Goal: Consume media (video, audio)

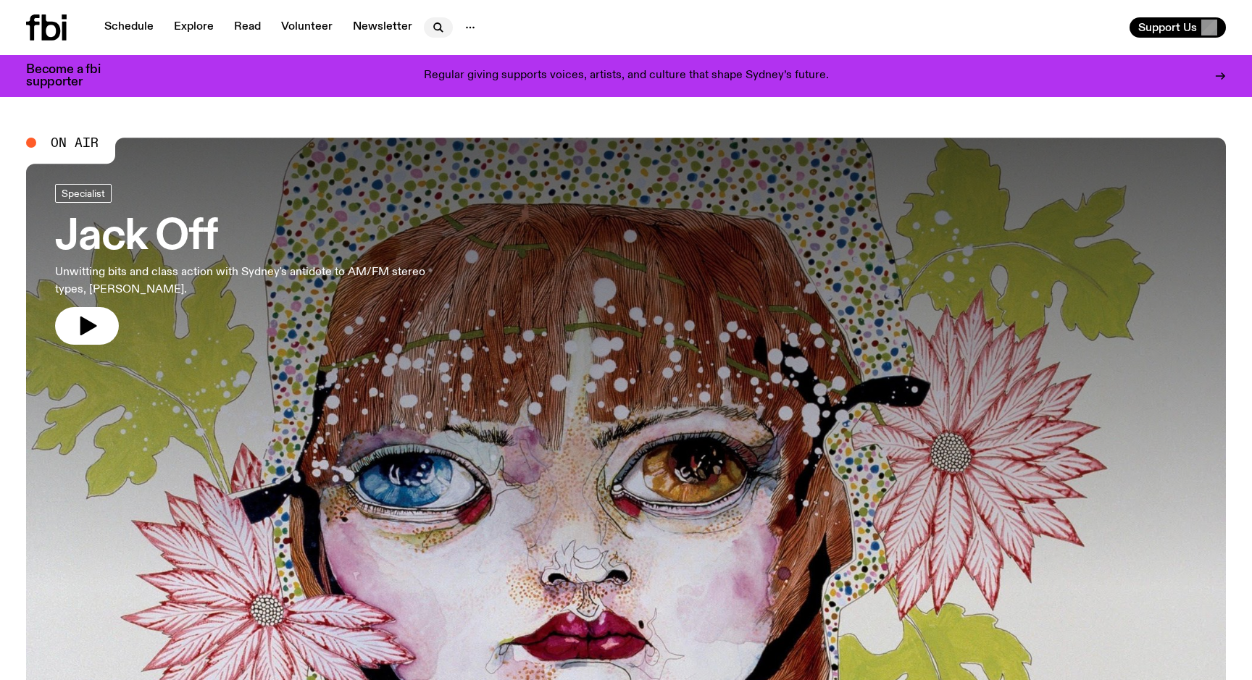
click at [432, 24] on icon "button" at bounding box center [438, 27] width 17 height 17
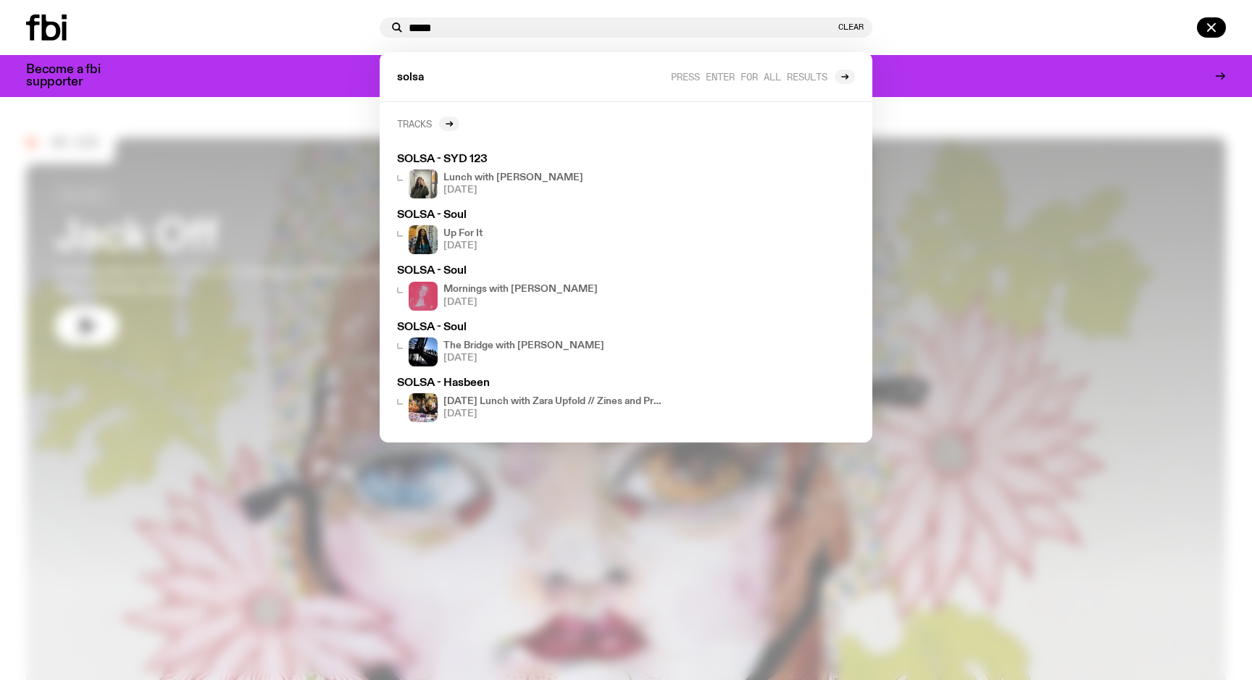
type input "*****"
click at [410, 122] on h2 "Tracks" at bounding box center [414, 123] width 35 height 11
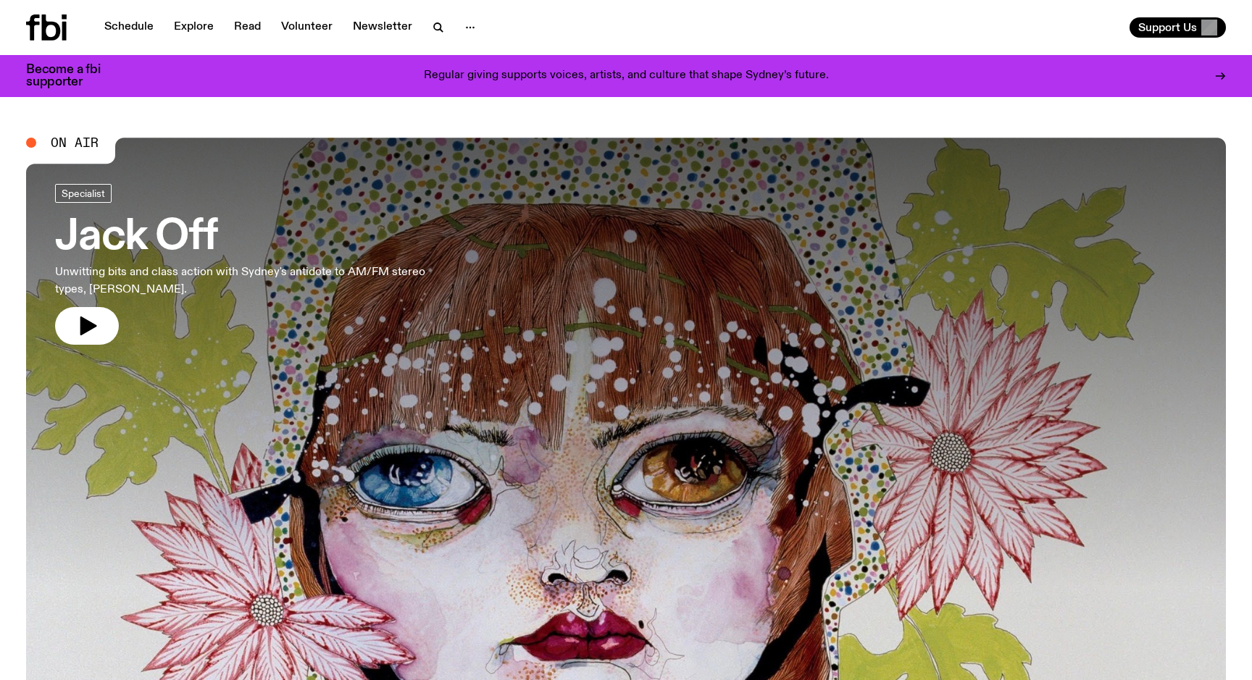
click at [45, 22] on icon at bounding box center [51, 27] width 19 height 26
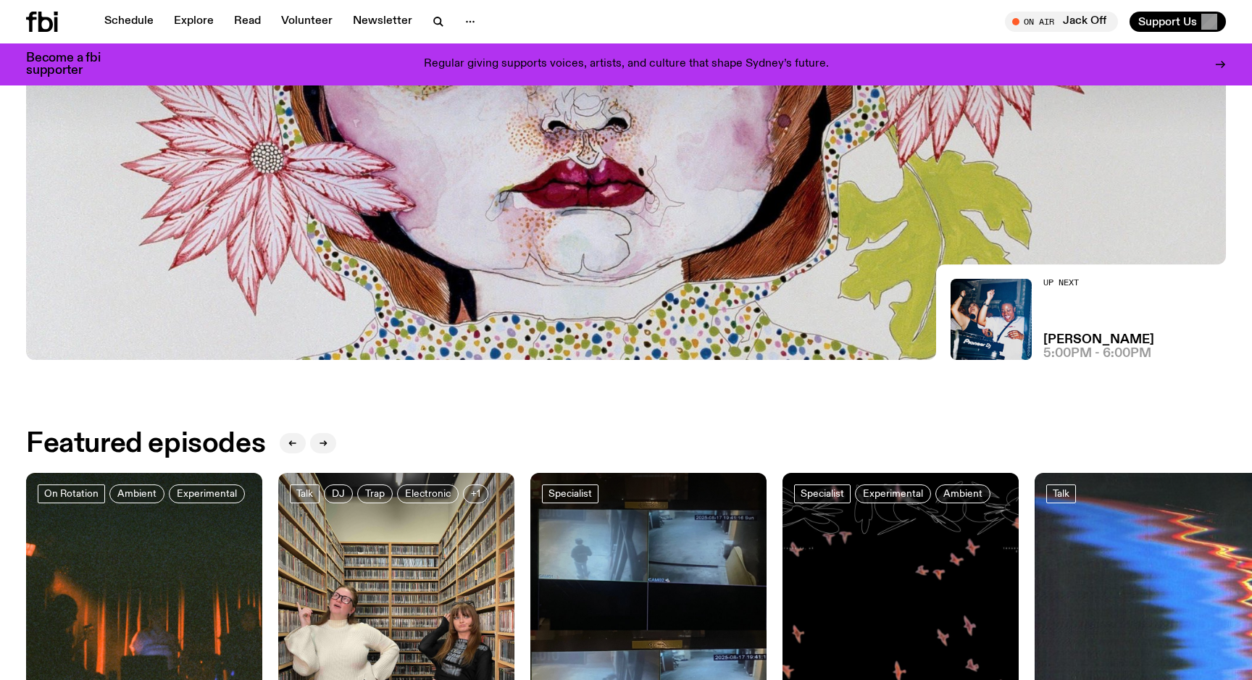
scroll to position [847, 0]
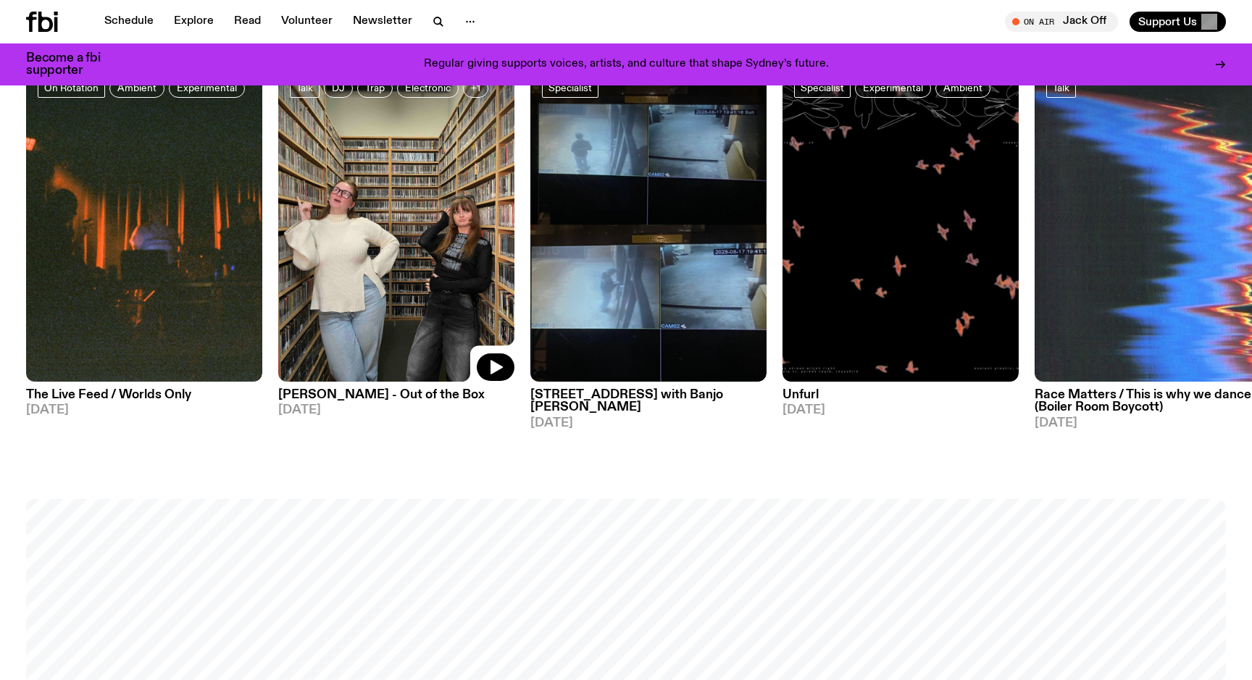
click at [364, 304] on img at bounding box center [396, 224] width 236 height 315
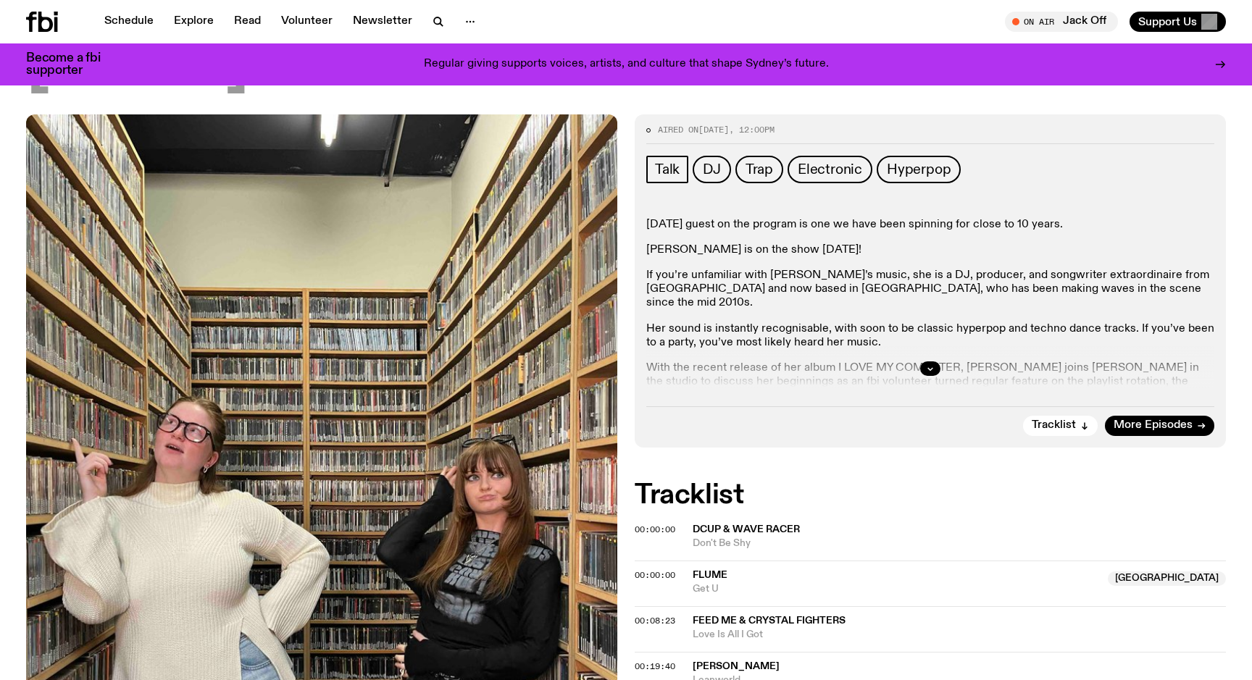
scroll to position [164, 0]
click at [922, 370] on button "button" at bounding box center [930, 369] width 20 height 14
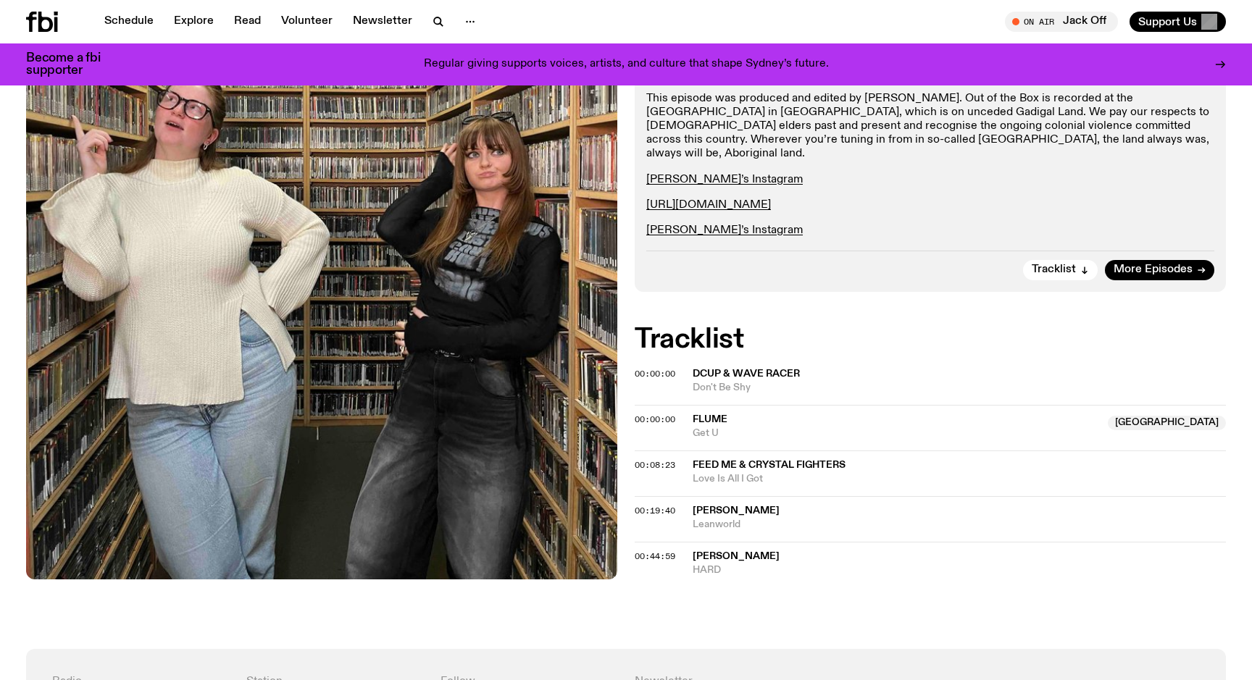
scroll to position [454, 0]
